Goal: Task Accomplishment & Management: Use online tool/utility

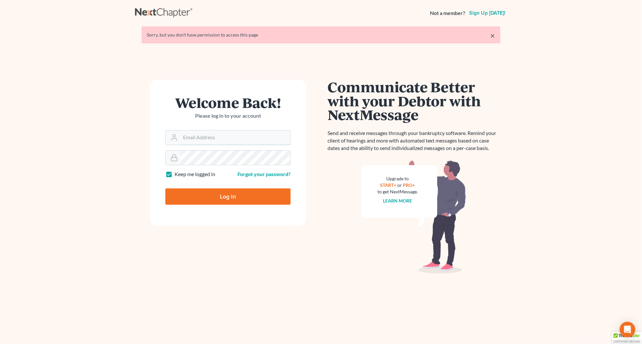
type input "andrea@kootenaibankruptcy.com"
click at [231, 200] on input "Log In" at bounding box center [227, 197] width 125 height 16
type input "Thinking..."
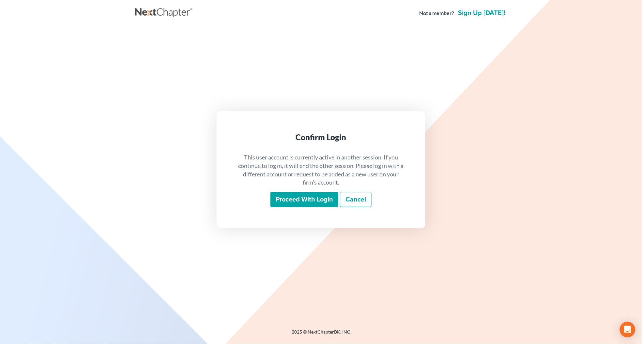
click at [299, 202] on input "Proceed with login" at bounding box center [304, 199] width 68 height 15
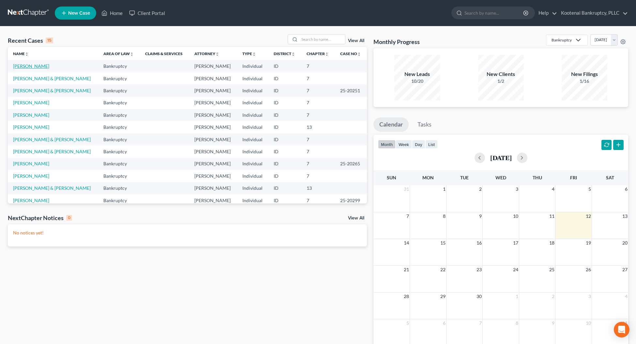
click at [29, 65] on link "Jensen, Beth" at bounding box center [31, 66] width 36 height 6
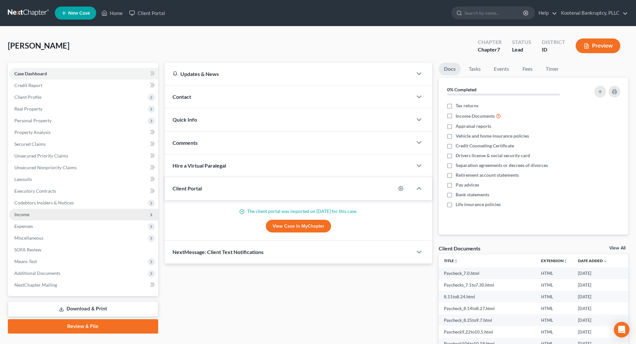
click at [34, 214] on span "Income" at bounding box center [83, 215] width 149 height 12
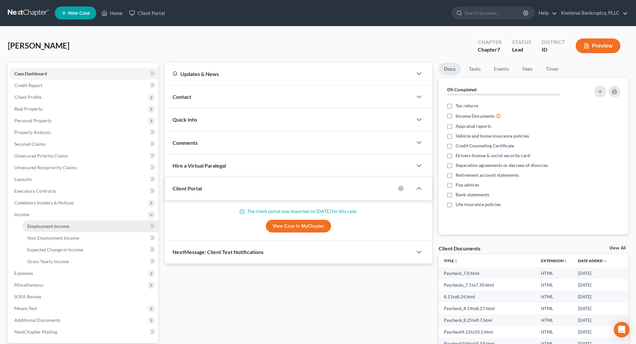
click at [37, 223] on span "Employment Income" at bounding box center [48, 226] width 42 height 6
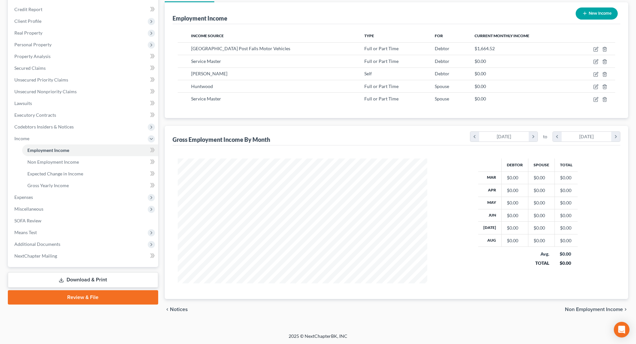
scroll to position [77, 0]
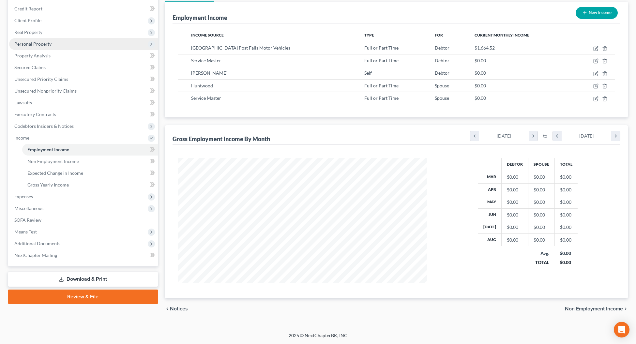
click at [31, 40] on span "Personal Property" at bounding box center [83, 44] width 149 height 12
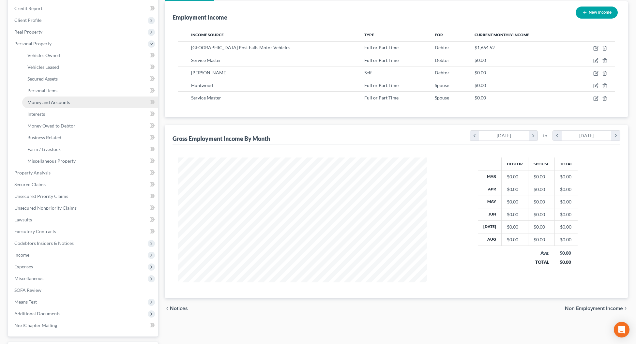
click at [56, 103] on span "Money and Accounts" at bounding box center [48, 102] width 43 height 6
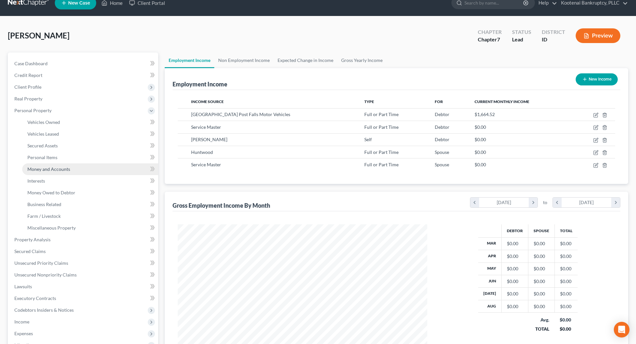
click at [56, 103] on ul "Case Dashboard Payments Invoices Payments Payments Credit Report Client Profile" at bounding box center [83, 228] width 149 height 340
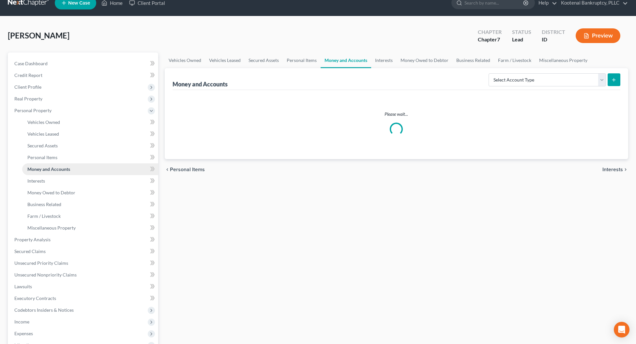
scroll to position [0, 0]
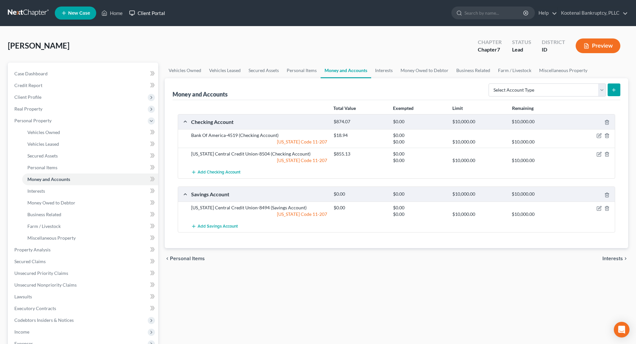
click at [148, 9] on link "Client Portal" at bounding box center [147, 13] width 42 height 12
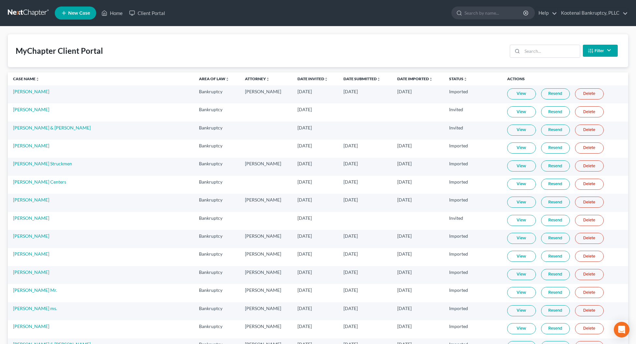
click at [605, 52] on button "Filter" at bounding box center [600, 51] width 35 height 12
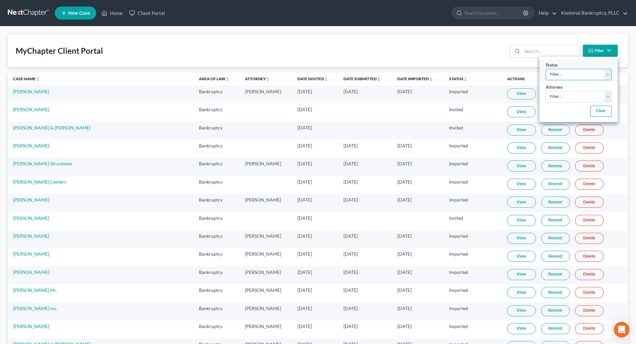
click at [567, 78] on select "Filter... Invited In Progress Ready To Review Reviewed Imported Sent Back To De…" at bounding box center [579, 74] width 66 height 11
select select "2"
click at [546, 69] on select "Filter... Invited In Progress Ready To Review Reviewed Imported Sent Back To De…" at bounding box center [579, 74] width 66 height 11
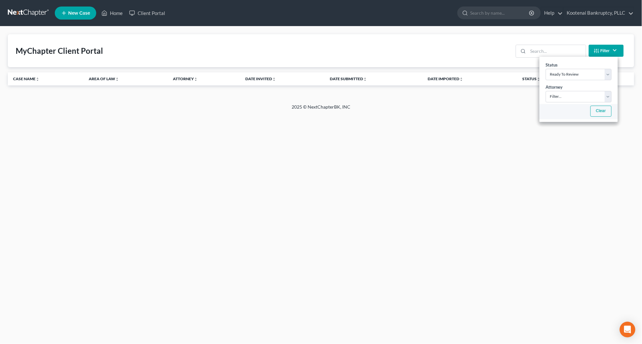
click at [601, 113] on button "Clear" at bounding box center [600, 111] width 21 height 11
click at [116, 11] on link "Home" at bounding box center [112, 13] width 28 height 12
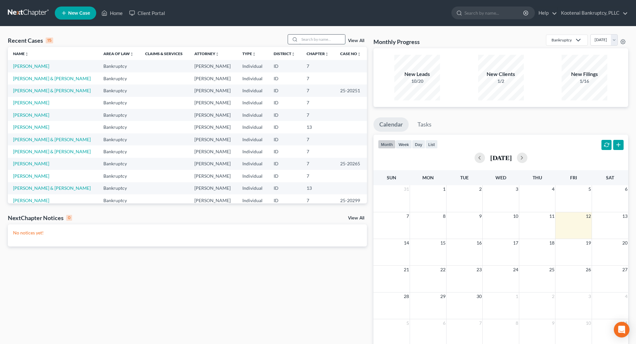
click at [309, 38] on input "search" at bounding box center [322, 39] width 46 height 9
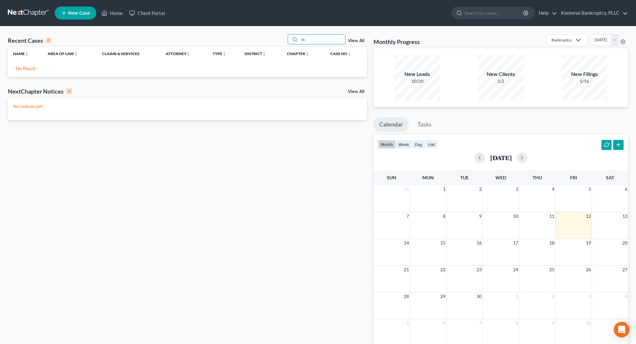
type input "s"
